Goal: Task Accomplishment & Management: Complete application form

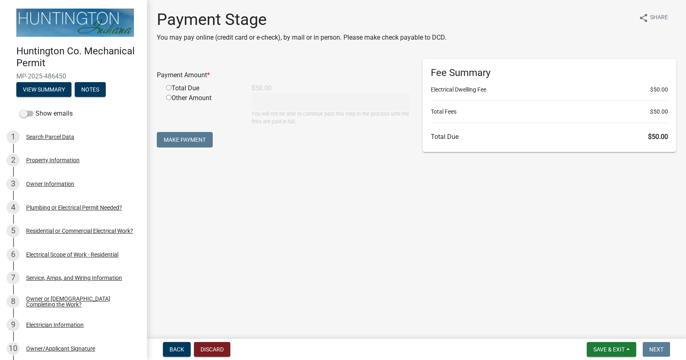
click at [168, 86] on input "radio" at bounding box center [168, 87] width 5 height 5
radio input "true"
type input "50"
click at [192, 139] on button "Make Payment" at bounding box center [185, 140] width 56 height 16
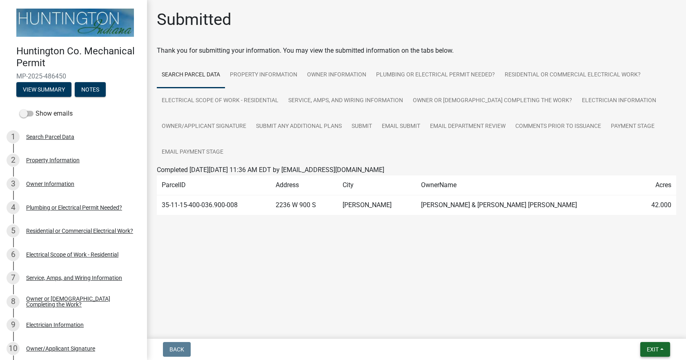
click at [650, 345] on button "Exit" at bounding box center [655, 349] width 30 height 15
click at [626, 332] on button "Save & Exit" at bounding box center [637, 328] width 65 height 20
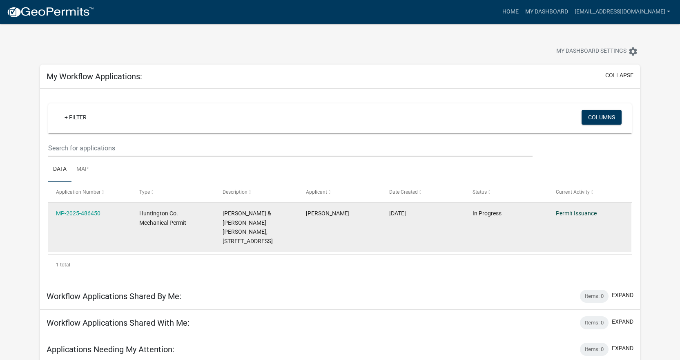
click at [567, 212] on link "Permit Issuance" at bounding box center [576, 213] width 41 height 7
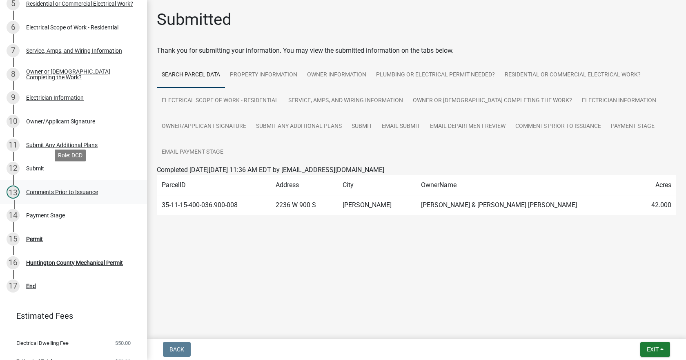
scroll to position [239, 0]
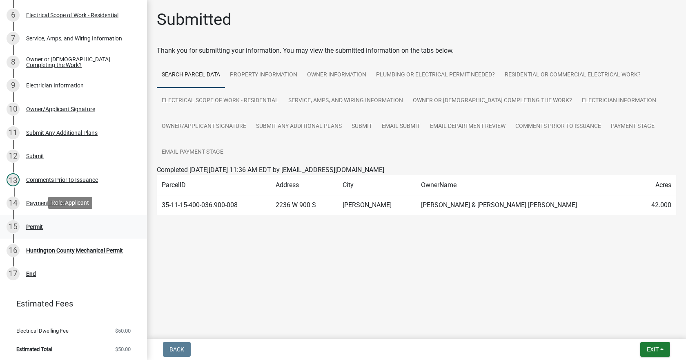
click at [34, 226] on div "Permit" at bounding box center [34, 227] width 17 height 6
click at [37, 226] on div "Permit" at bounding box center [34, 227] width 17 height 6
click at [38, 224] on div "Permit" at bounding box center [34, 227] width 17 height 6
click at [203, 153] on link "Email Payment Stage" at bounding box center [192, 152] width 71 height 26
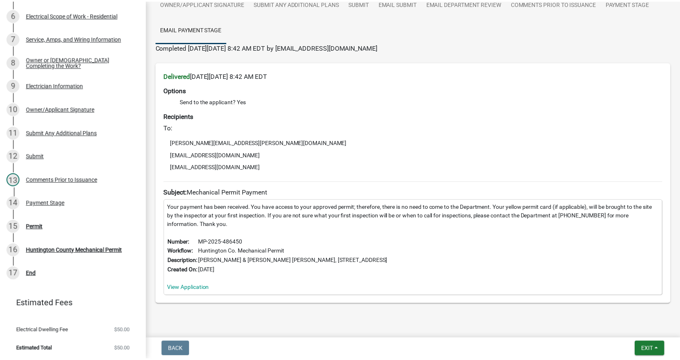
scroll to position [143, 0]
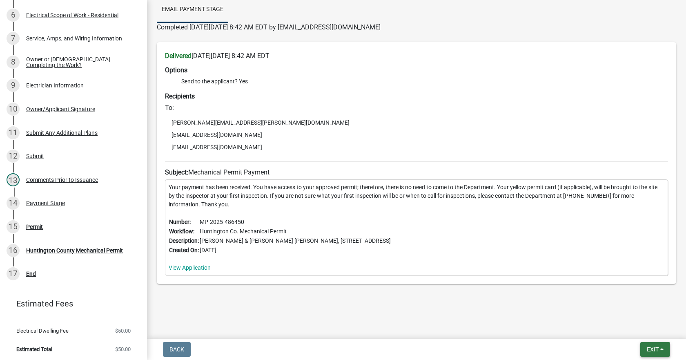
click at [649, 351] on span "Exit" at bounding box center [653, 349] width 12 height 7
click at [637, 329] on button "Save & Exit" at bounding box center [637, 328] width 65 height 20
